Goal: Task Accomplishment & Management: Complete application form

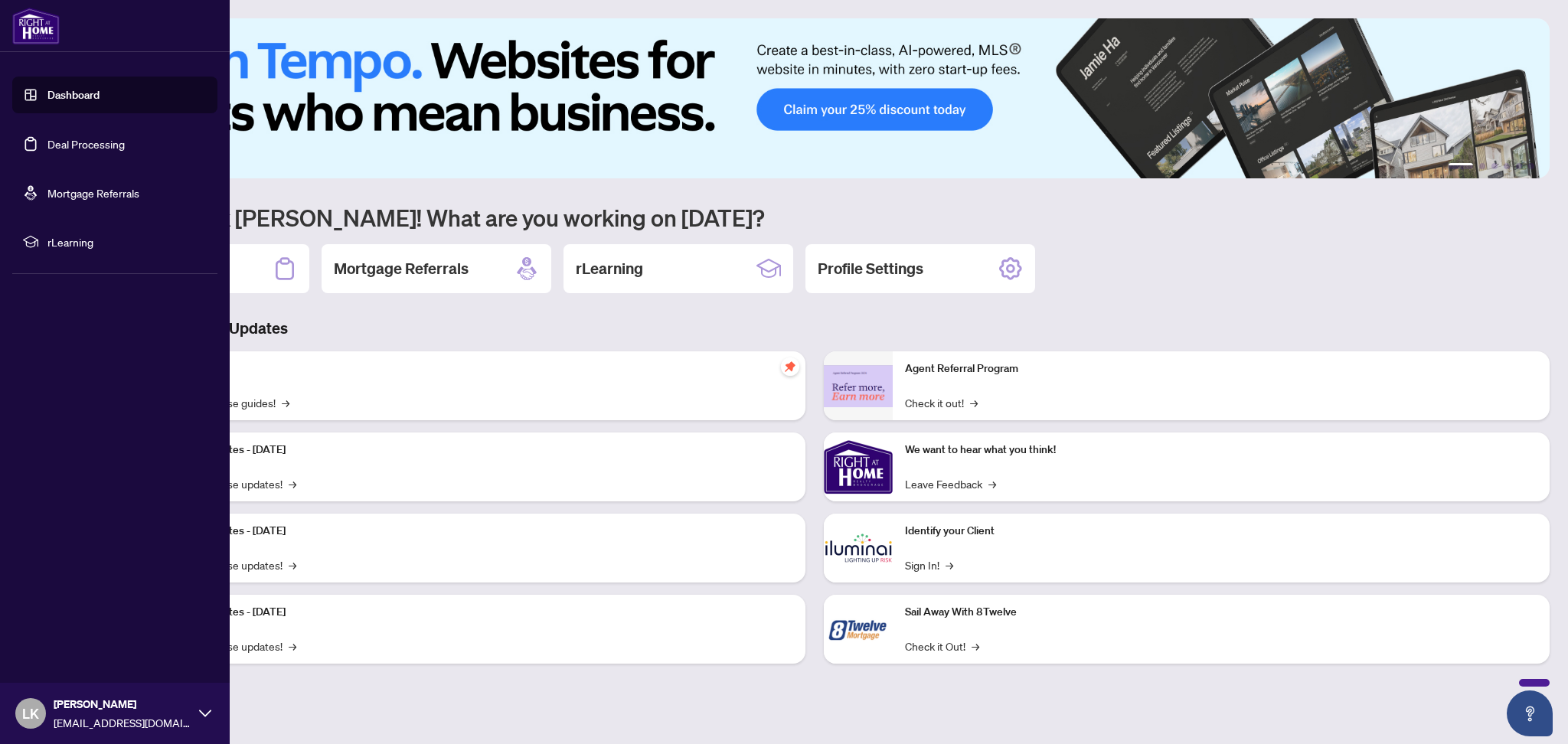
click at [56, 144] on link "Deal Processing" at bounding box center [86, 144] width 77 height 14
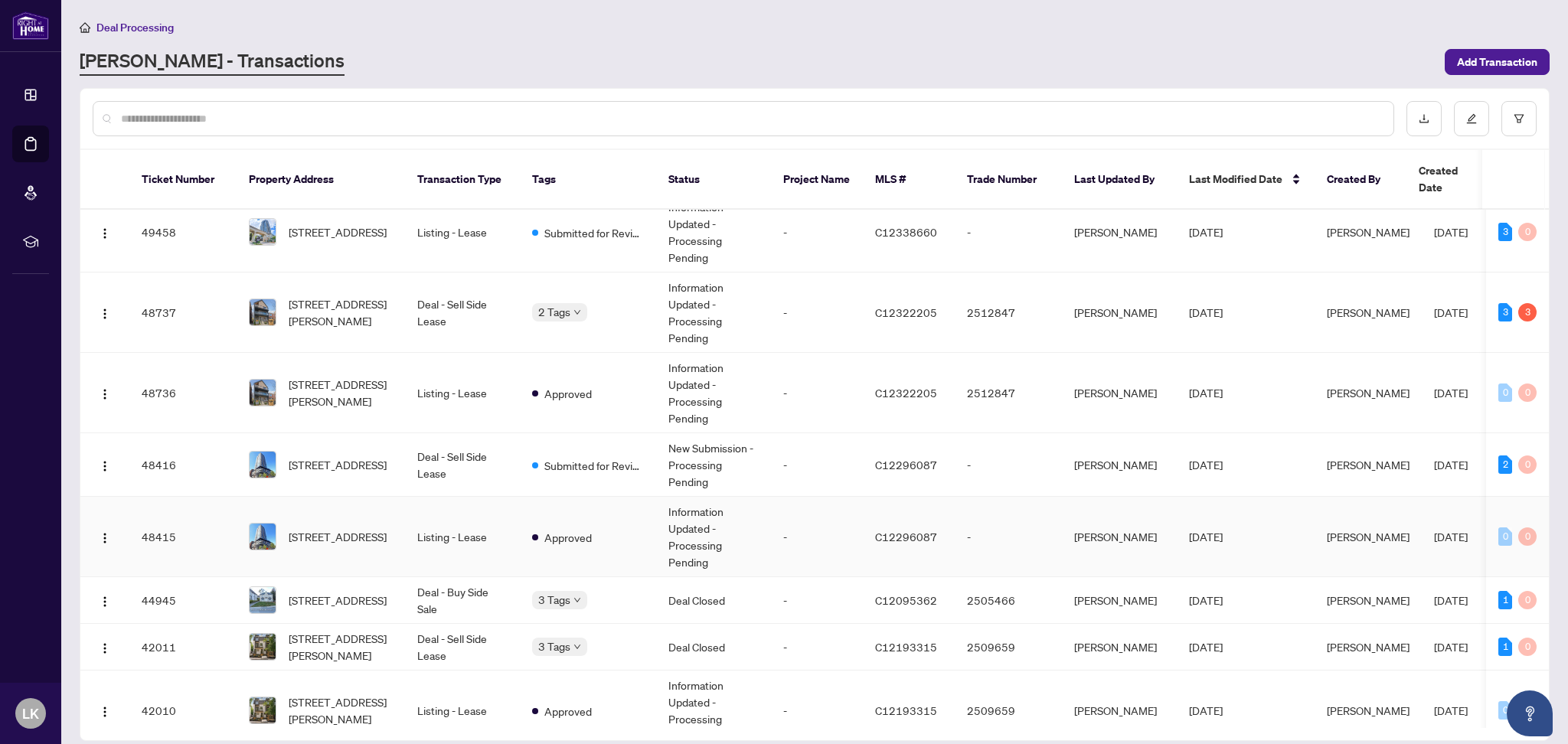
scroll to position [102, 0]
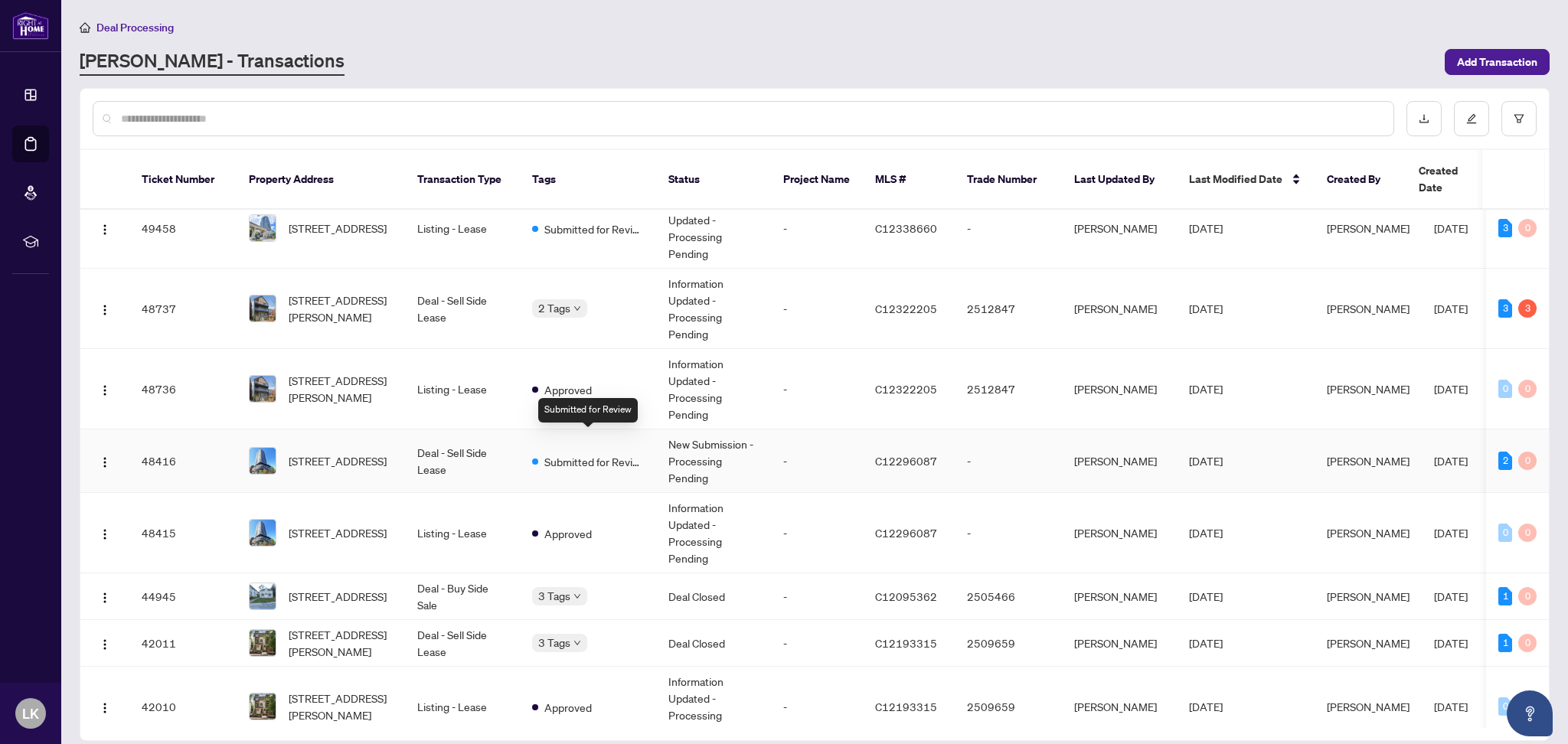
click at [551, 453] on span "Submitted for Review" at bounding box center [593, 462] width 100 height 17
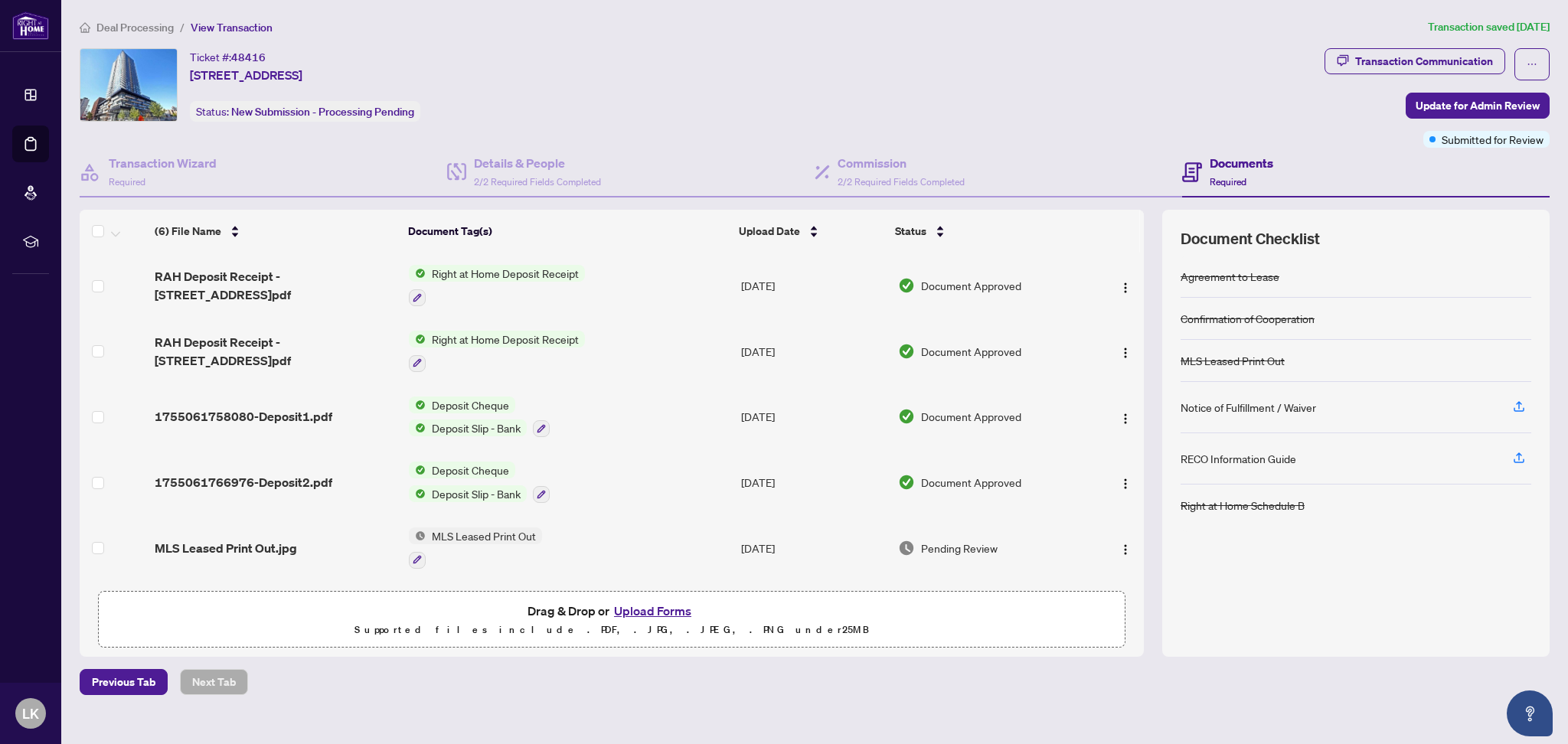
drag, startPoint x: 1291, startPoint y: 401, endPoint x: 1264, endPoint y: 520, distance: 122.0
click at [1264, 520] on div "Right at Home Schedule B" at bounding box center [1356, 506] width 350 height 42
click at [105, 25] on span "Deal Processing" at bounding box center [135, 28] width 77 height 14
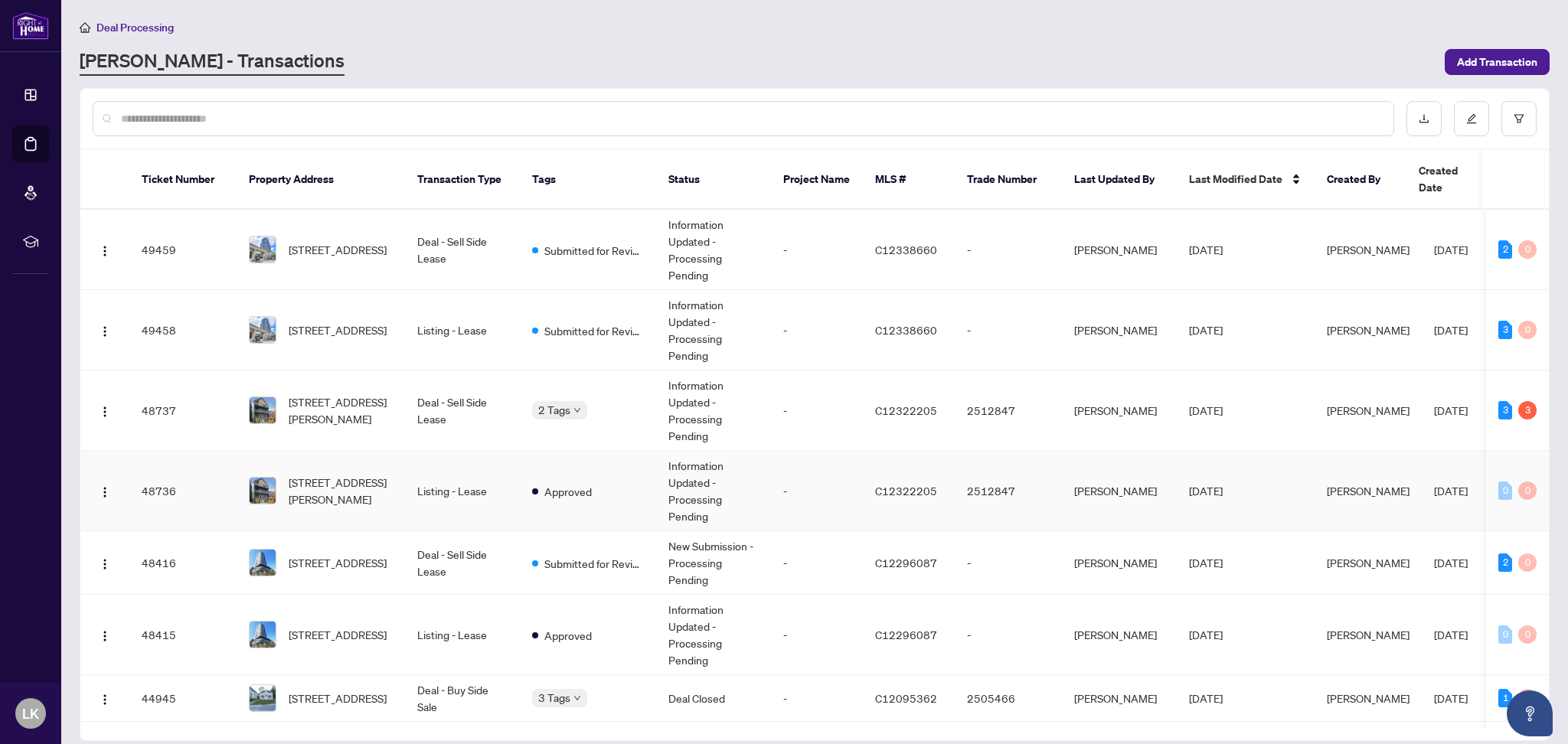
scroll to position [102, 0]
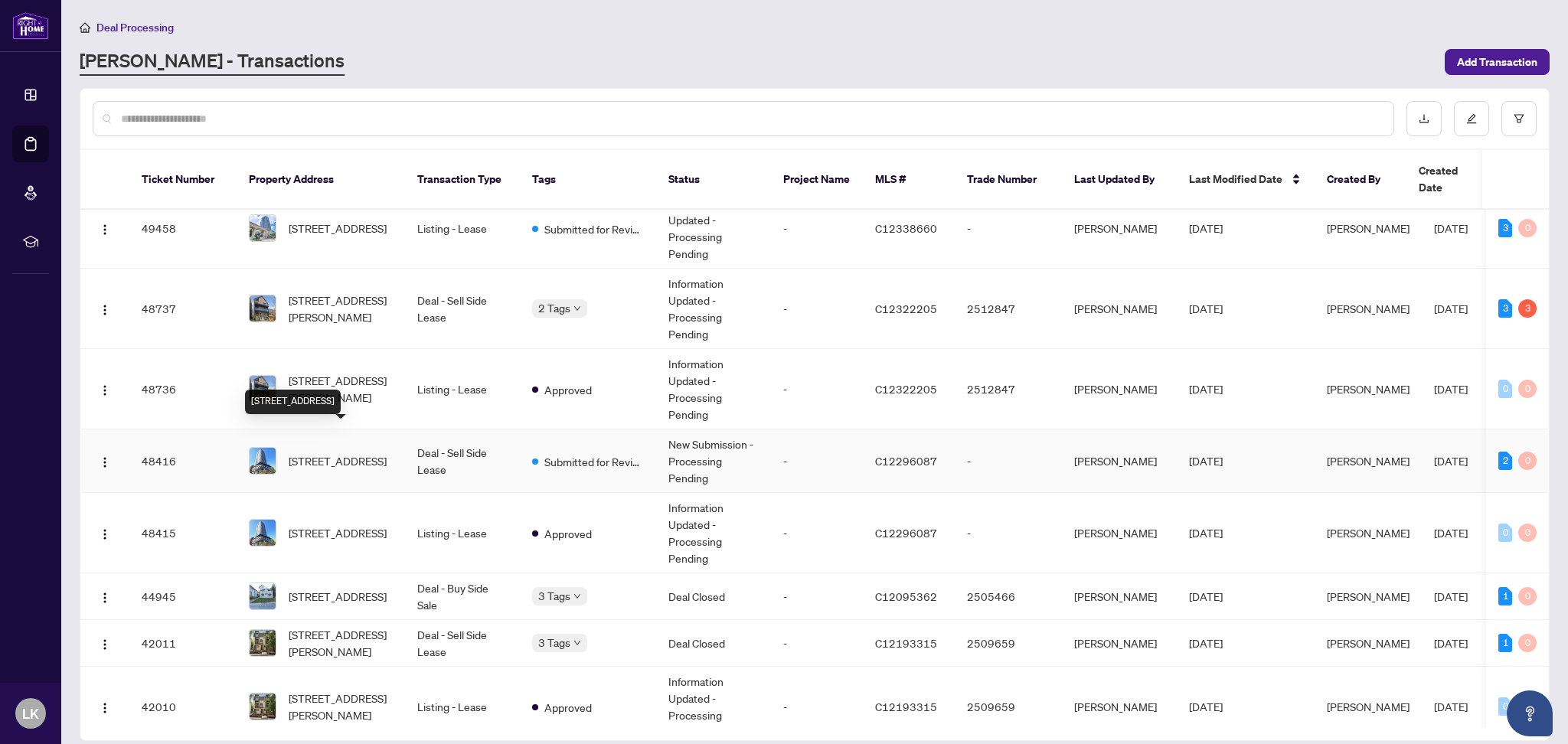
click at [316, 452] on span "[STREET_ADDRESS]" at bounding box center [337, 461] width 98 height 17
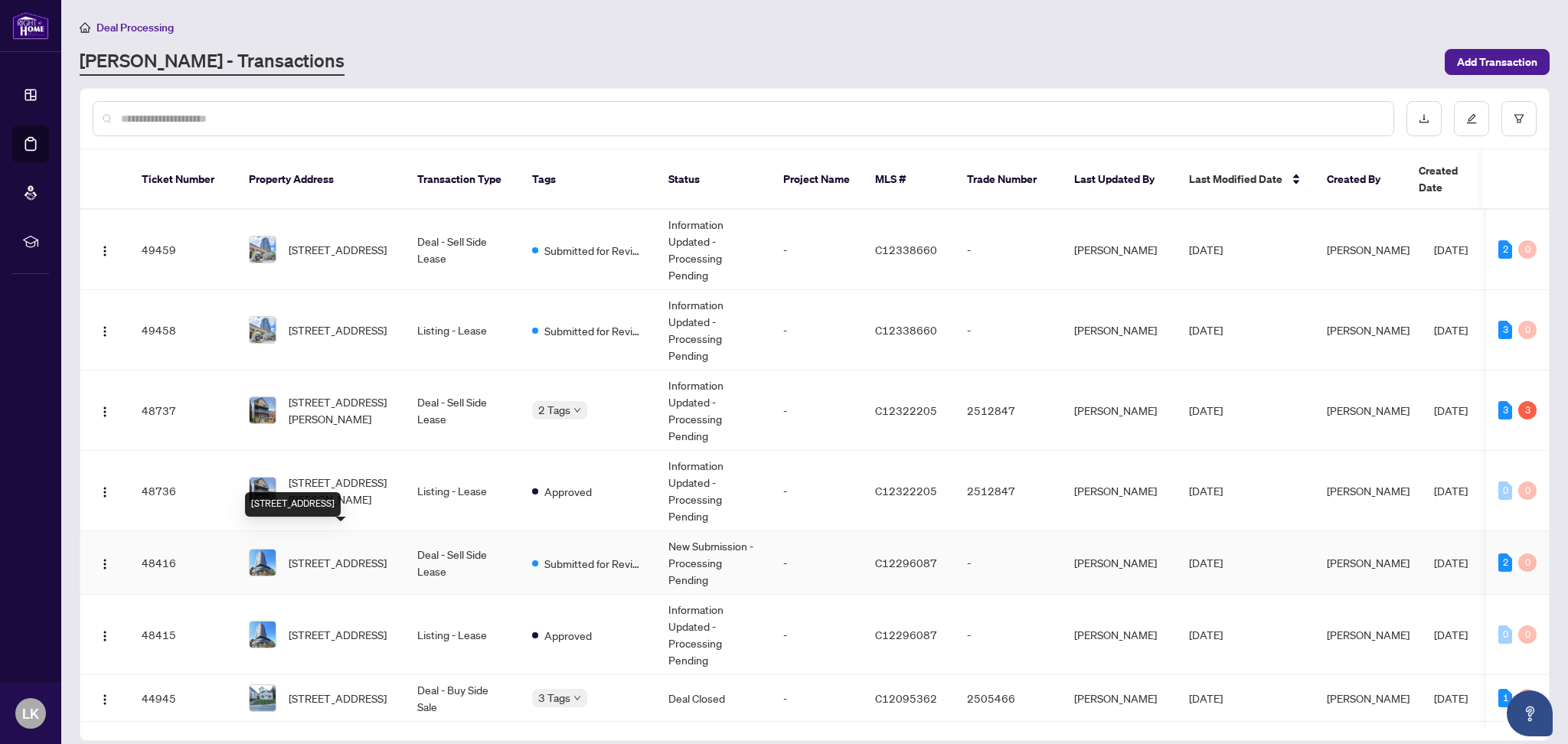
click at [337, 554] on span "[STREET_ADDRESS]" at bounding box center [337, 563] width 98 height 17
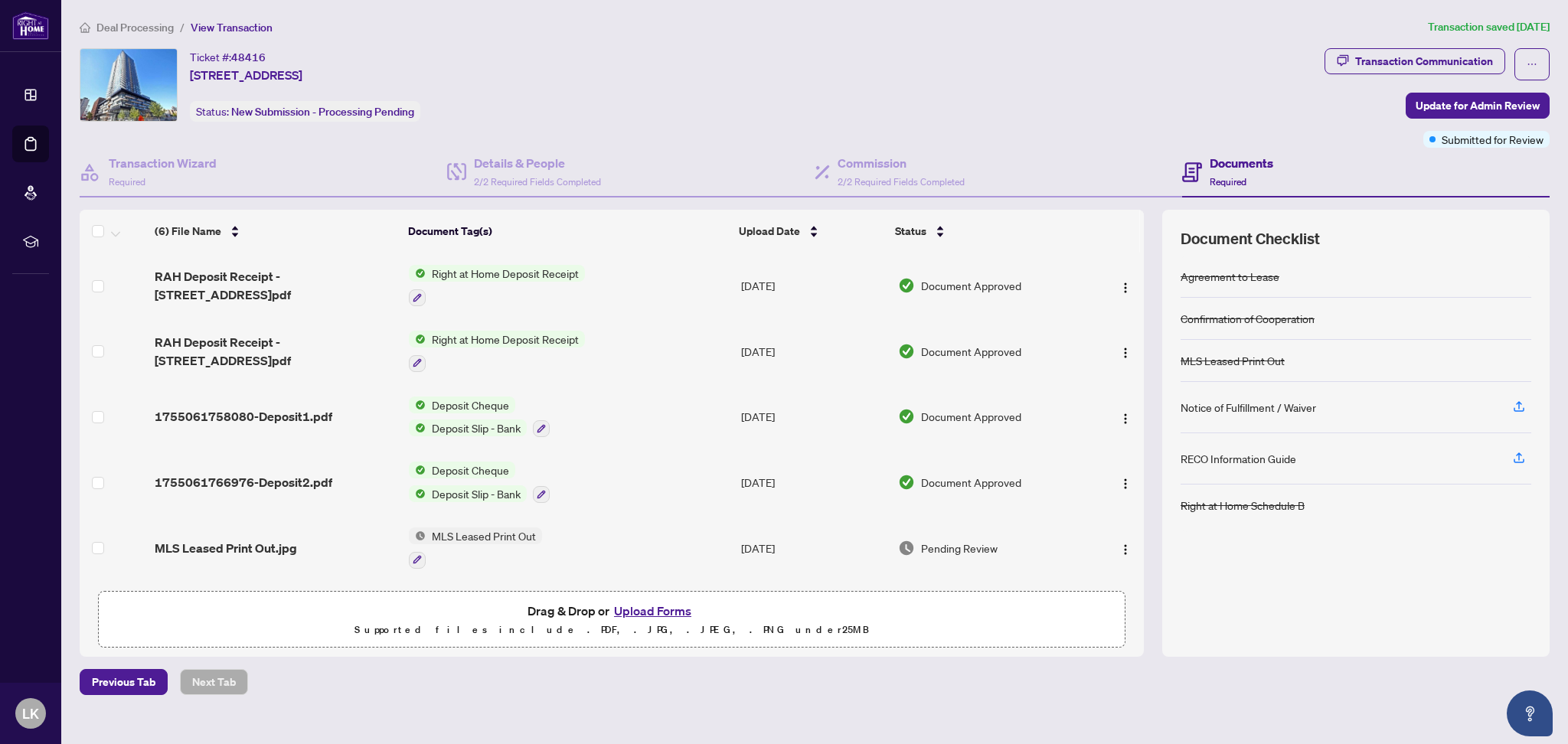
click at [671, 601] on button "Upload Forms" at bounding box center [653, 611] width 86 height 20
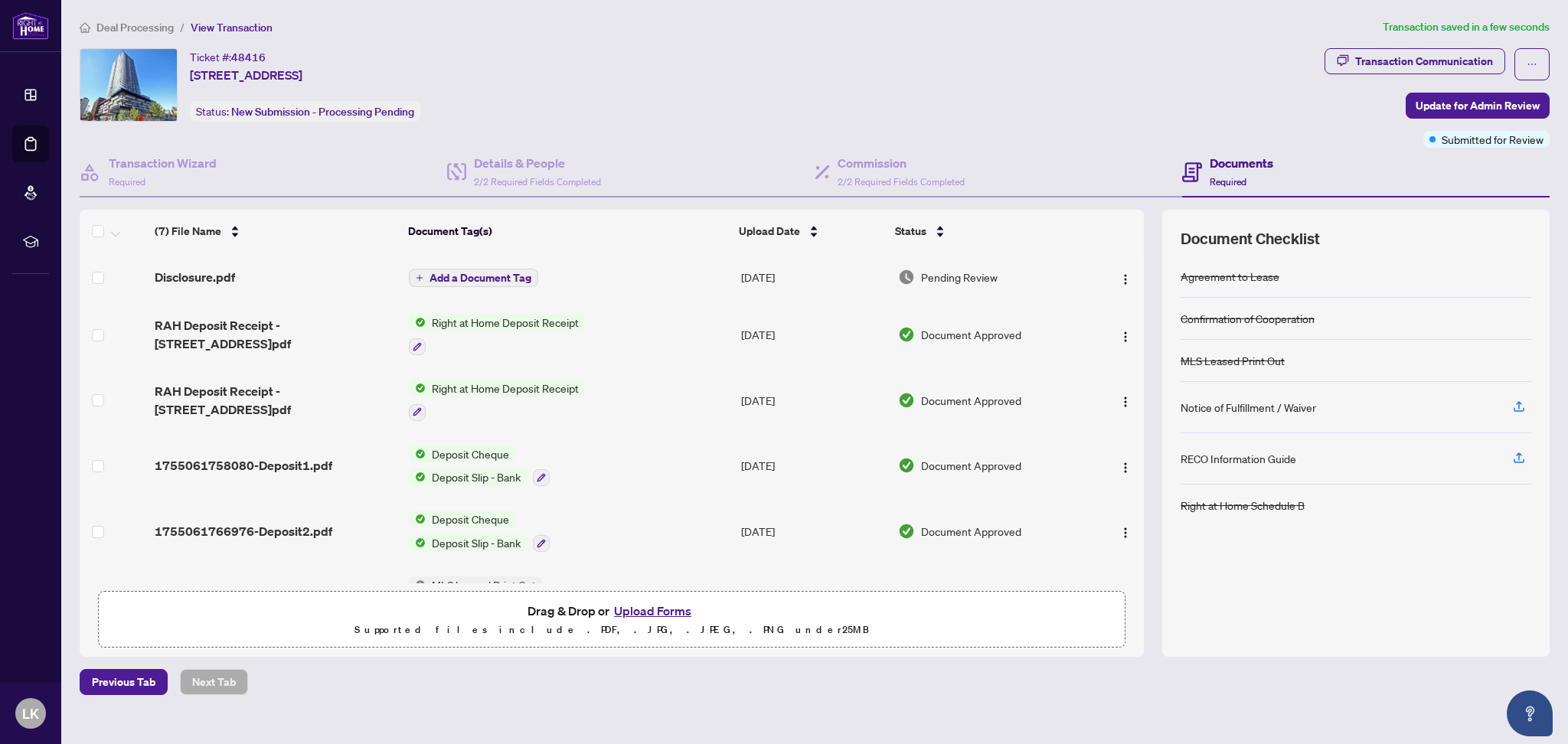
click at [441, 272] on span "Add a Document Tag" at bounding box center [481, 278] width 102 height 11
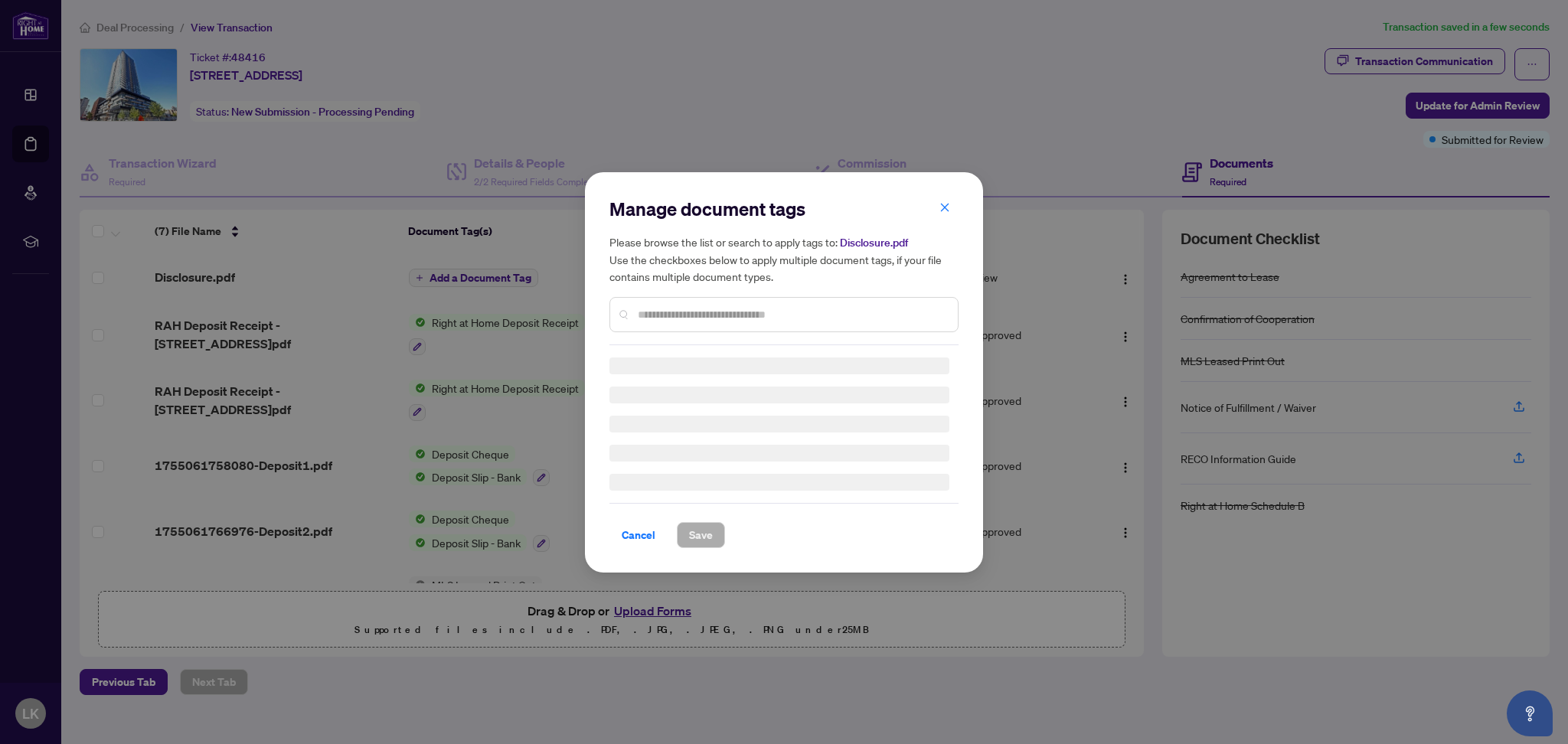
click at [681, 309] on div "Manage document tags Please browse the list or search to apply tags to: Disclos…" at bounding box center [784, 271] width 349 height 148
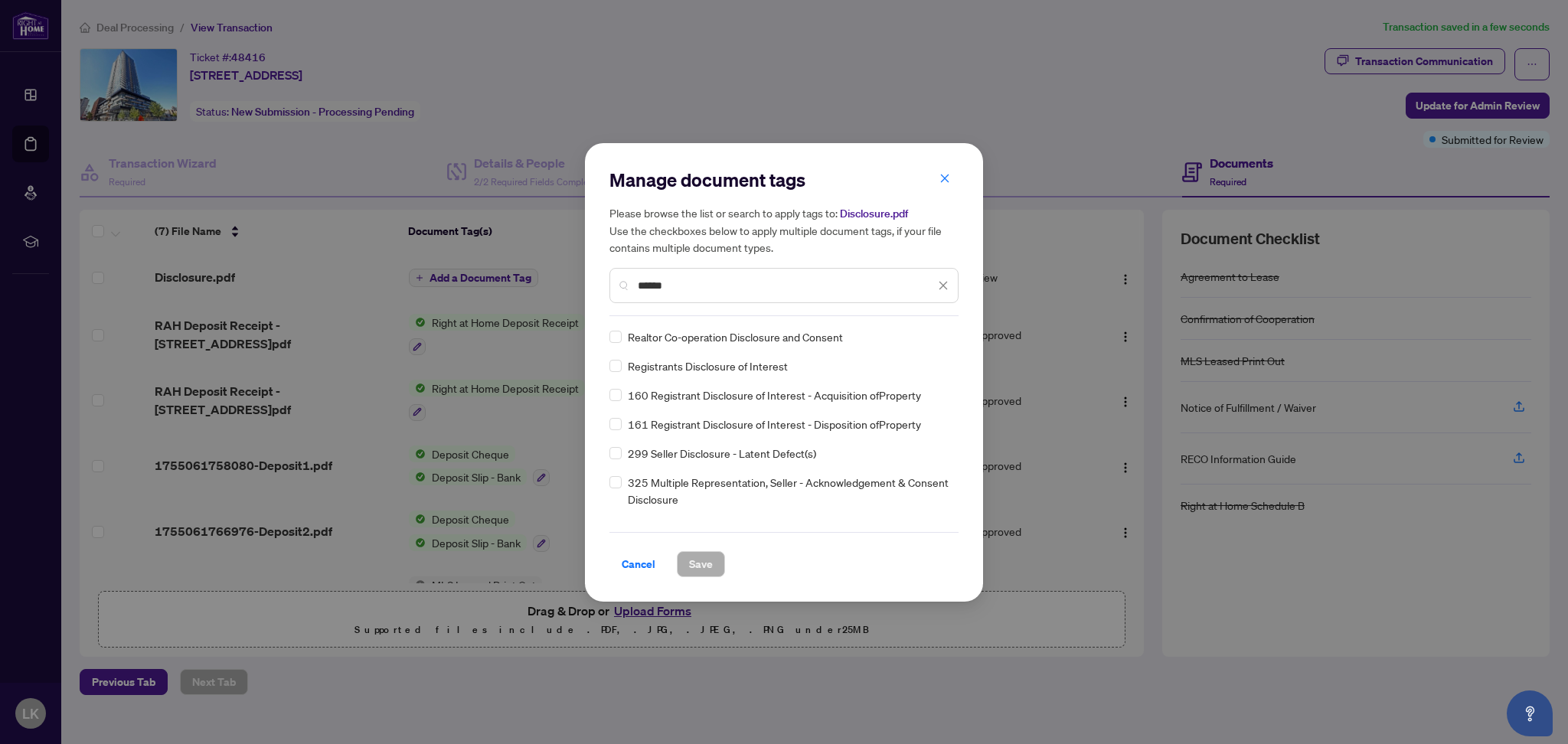
type input "******"
click at [691, 556] on span "Save" at bounding box center [701, 564] width 24 height 25
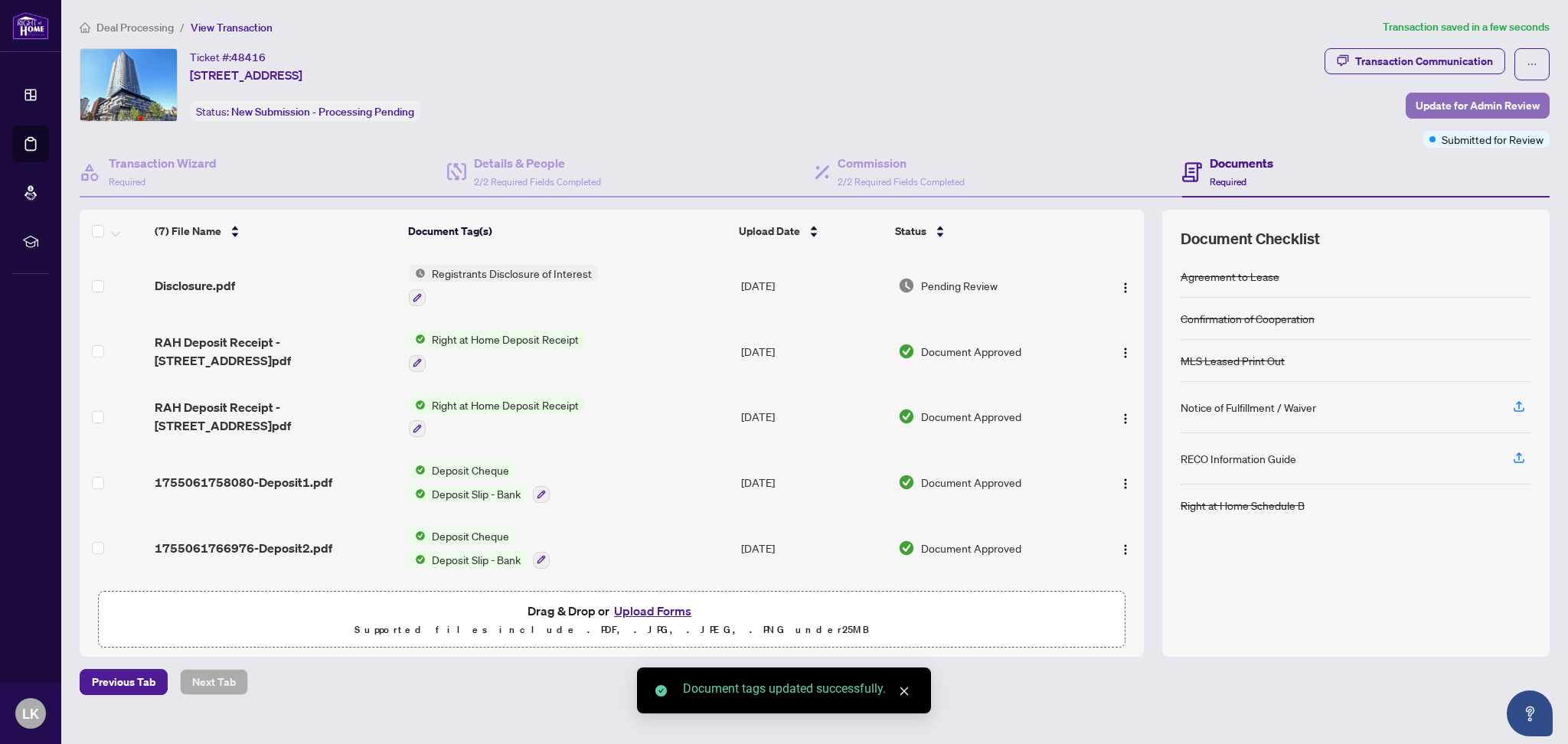
click at [1477, 103] on span "Update for Admin Review" at bounding box center [1477, 106] width 124 height 25
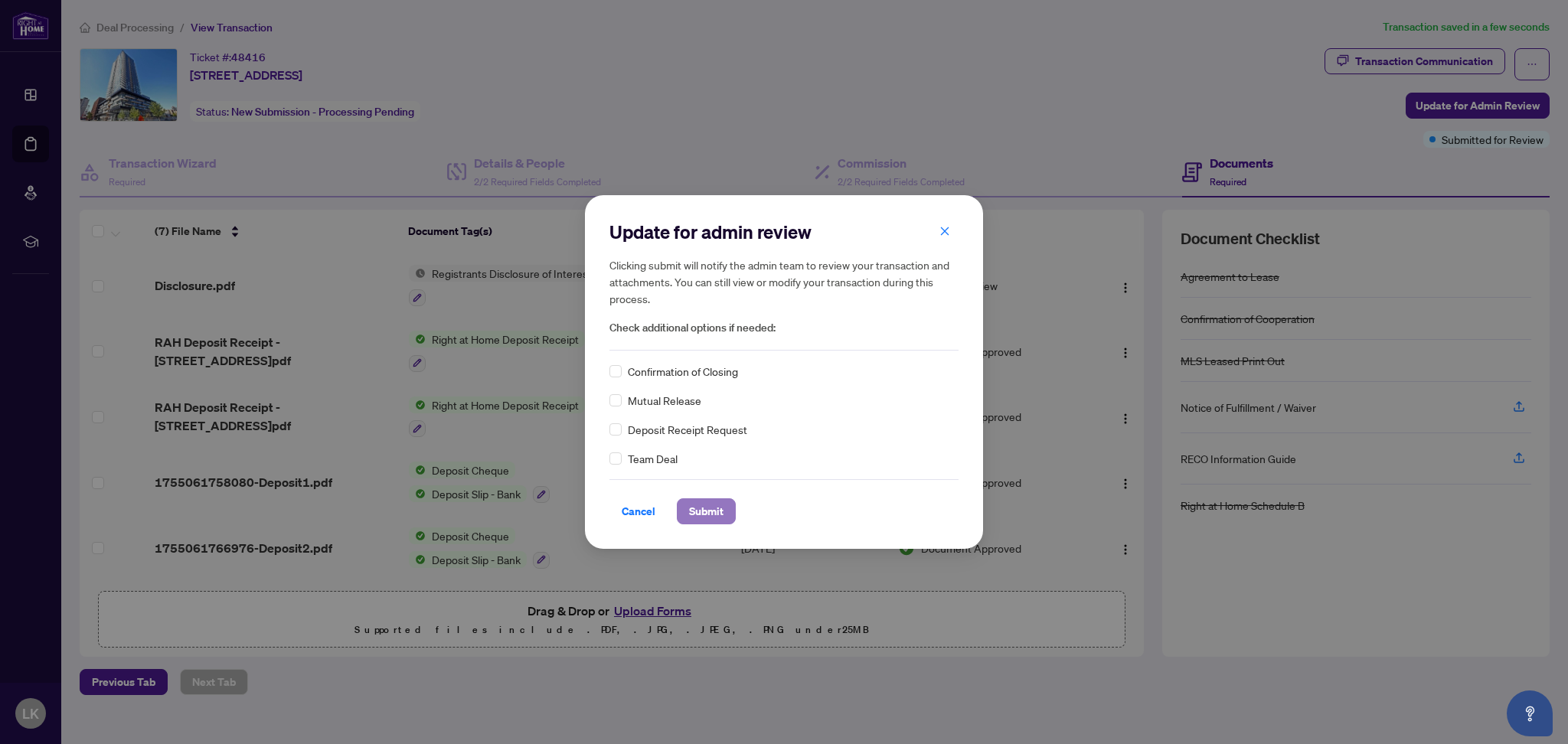
click at [700, 503] on span "Submit" at bounding box center [706, 512] width 35 height 25
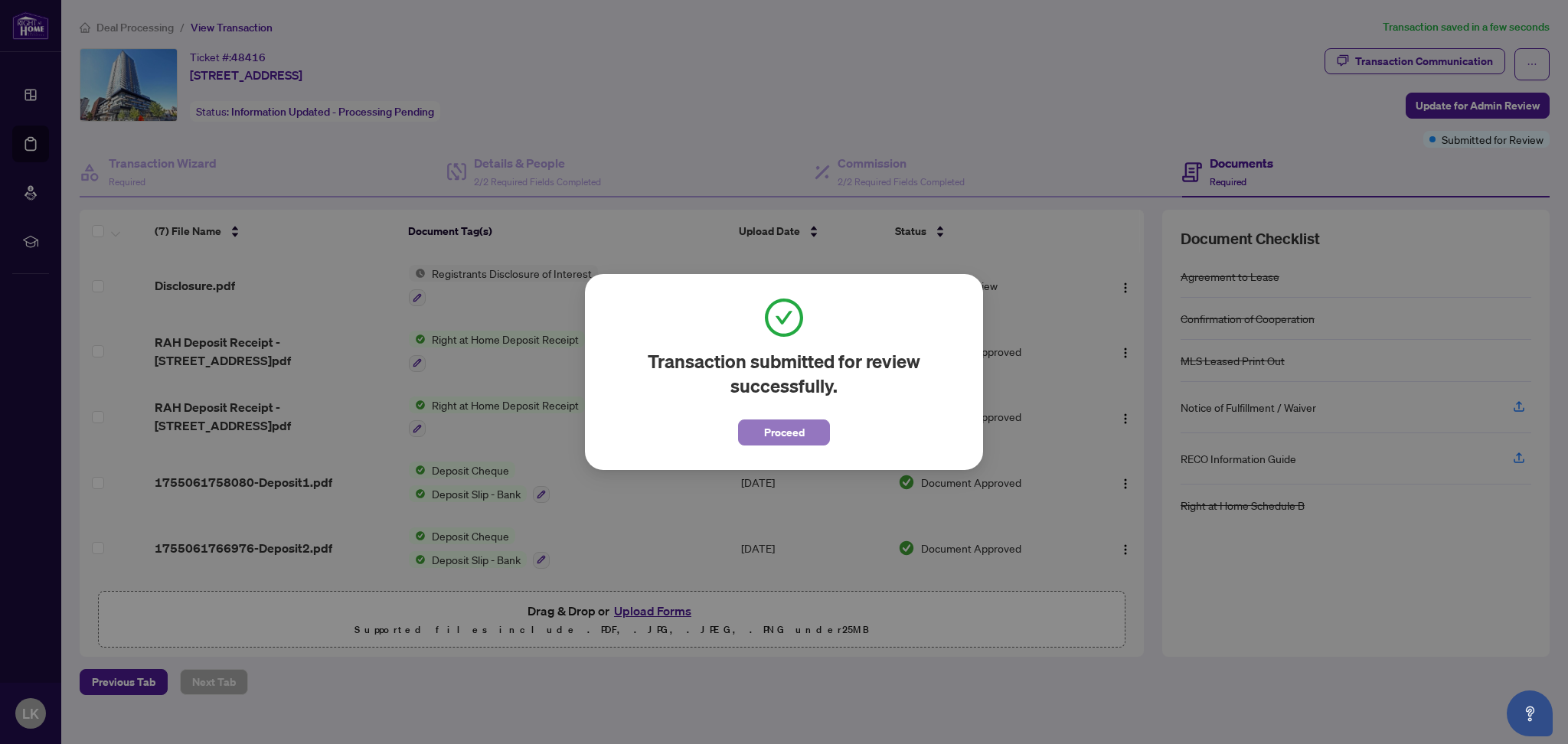
click at [772, 429] on span "Proceed" at bounding box center [784, 433] width 41 height 25
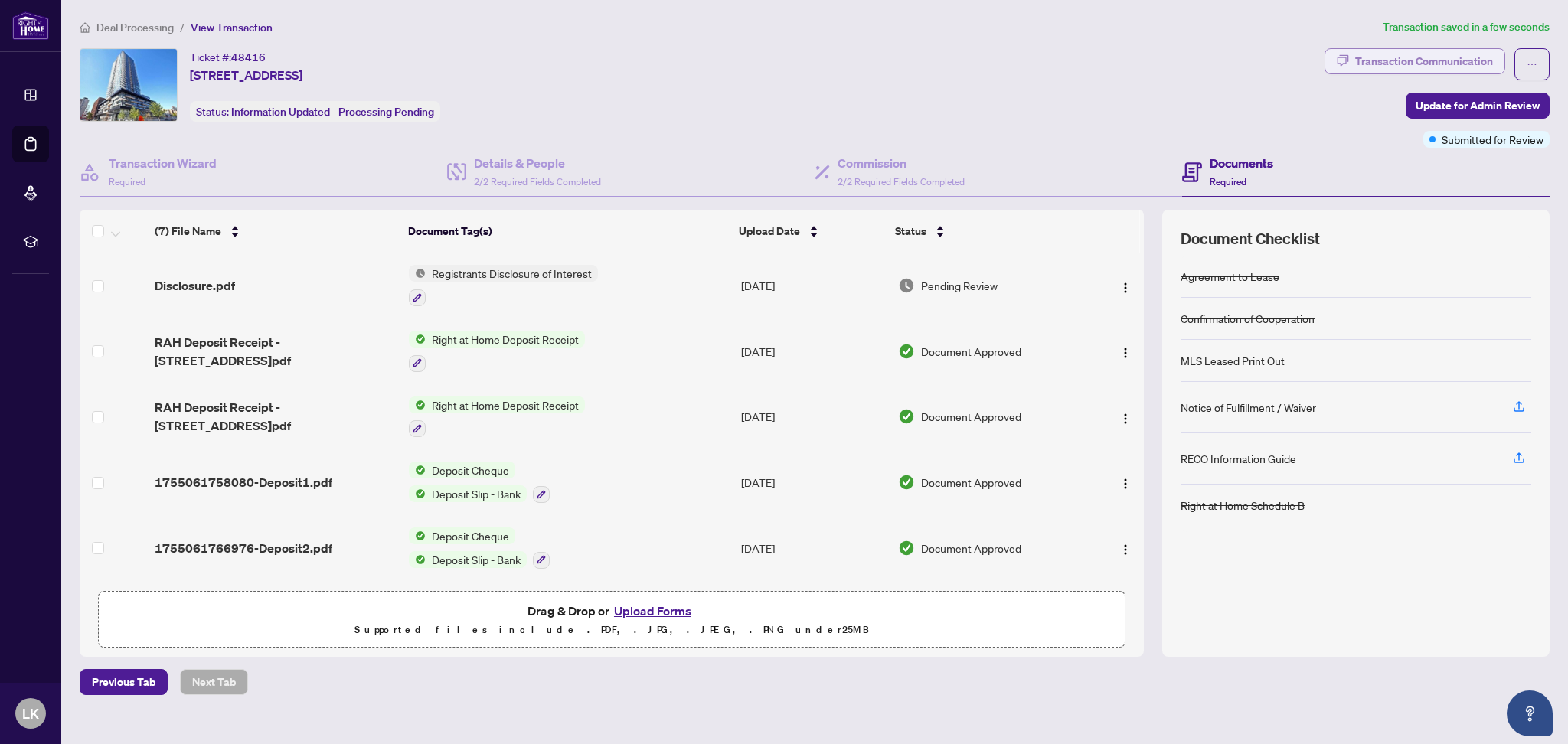
click at [1407, 69] on div "Transaction Communication" at bounding box center [1424, 61] width 138 height 25
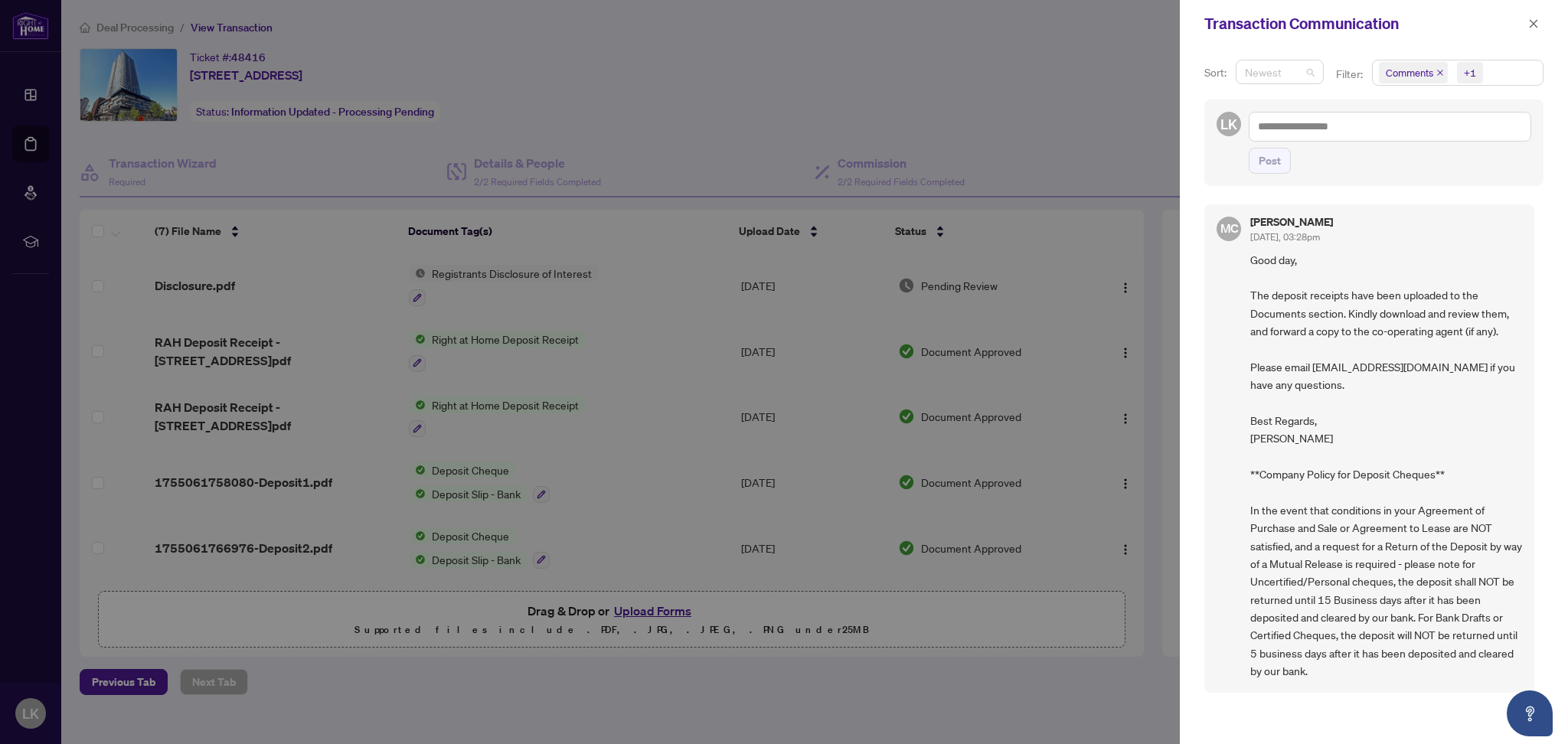
click at [1293, 67] on span "Newest" at bounding box center [1279, 72] width 69 height 23
click at [1304, 118] on textarea at bounding box center [1390, 127] width 282 height 29
